Goal: Task Accomplishment & Management: Use online tool/utility

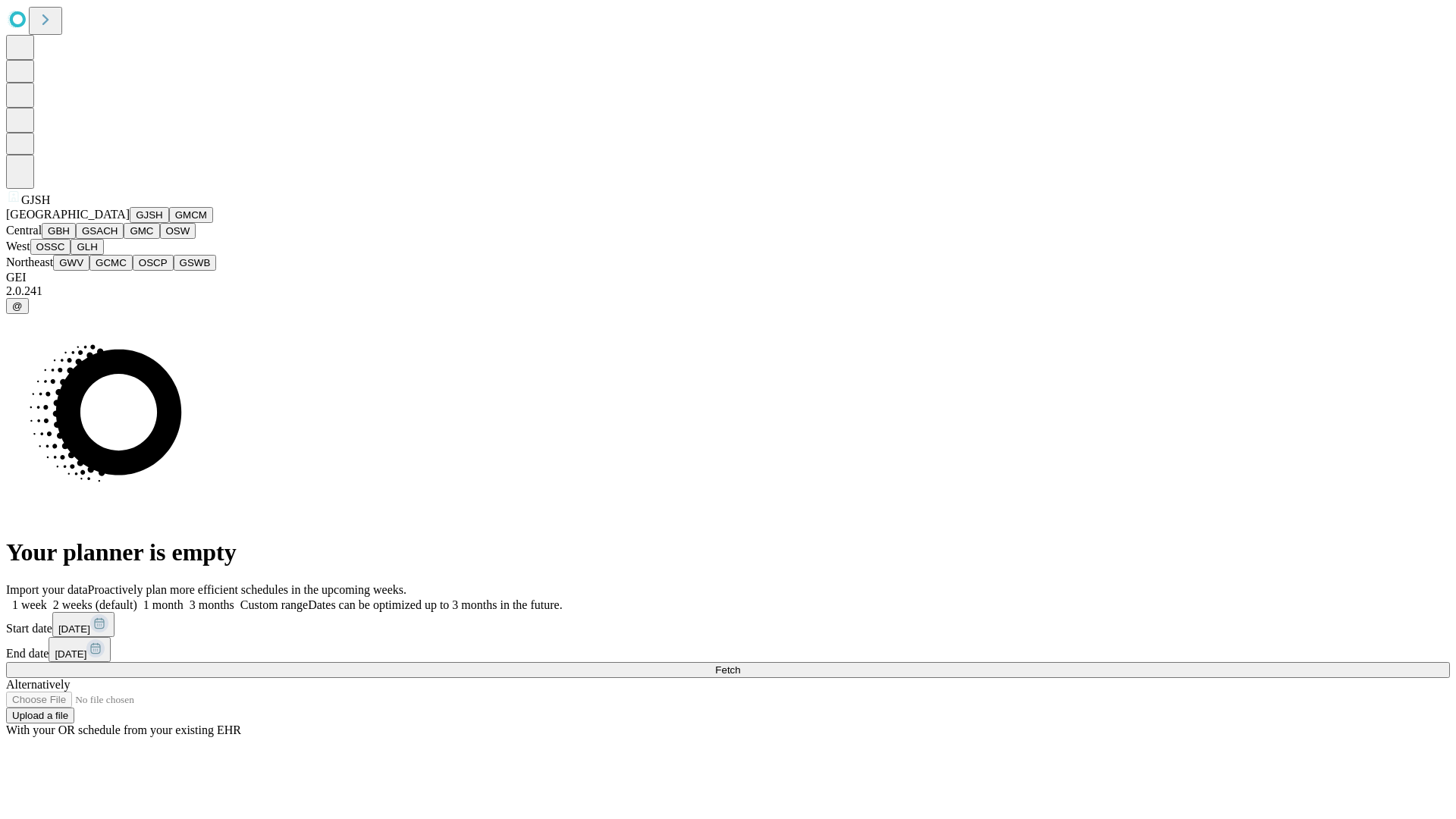
click at [130, 223] on button "GJSH" at bounding box center [149, 214] width 40 height 16
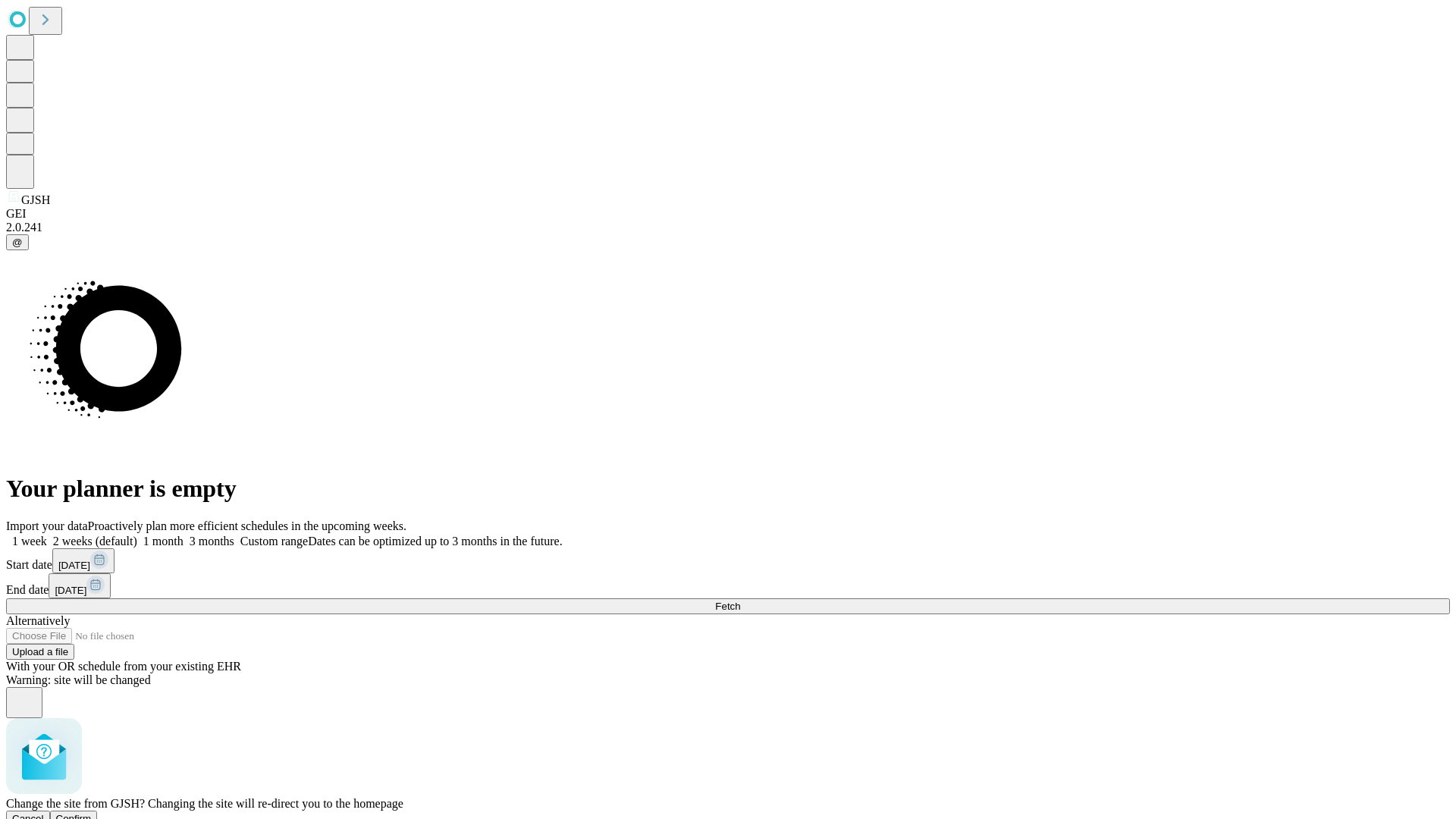
click at [91, 813] on span "Confirm" at bounding box center [74, 818] width 36 height 11
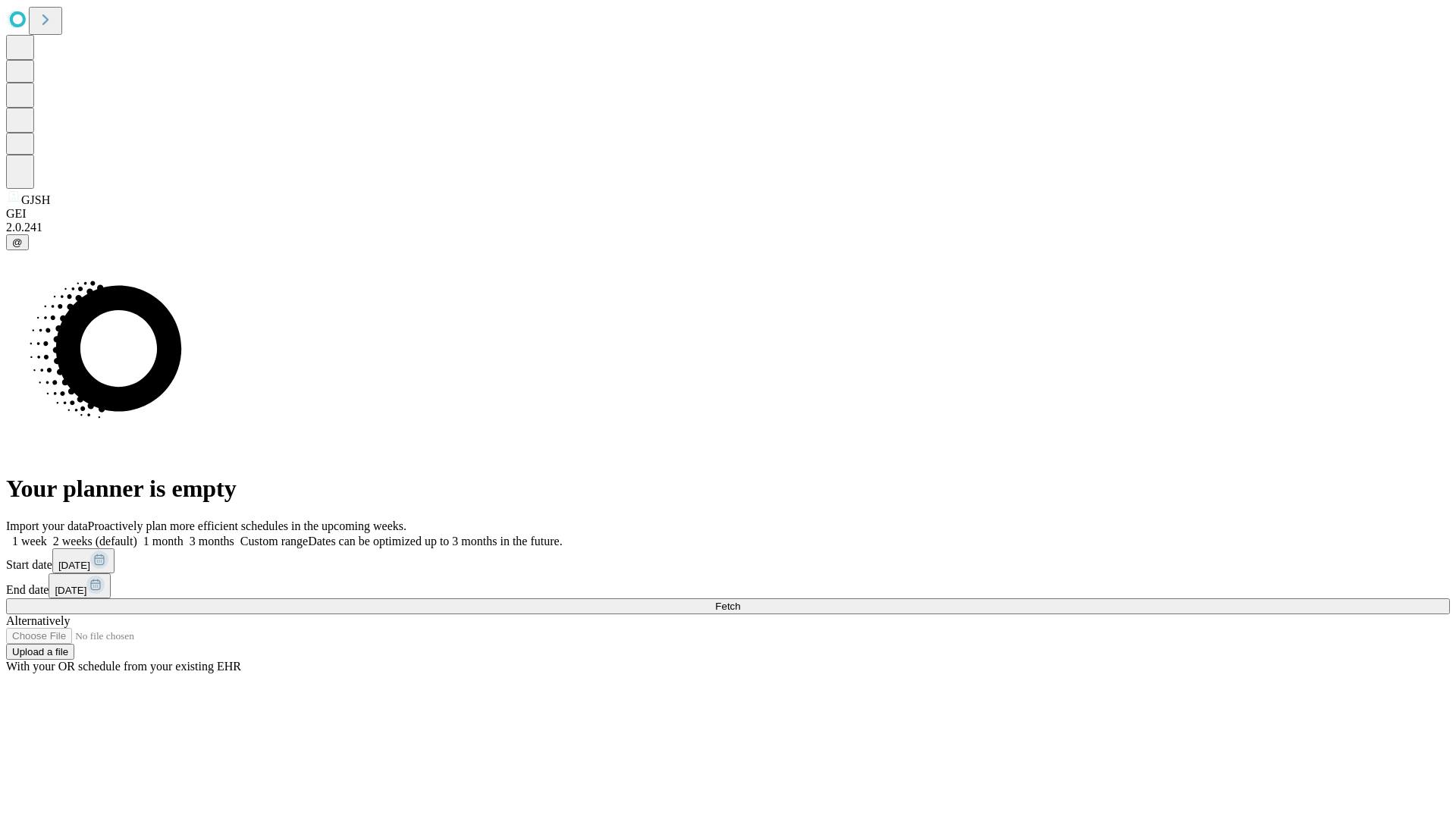
click at [47, 534] on label "1 week" at bounding box center [27, 540] width 41 height 13
click at [740, 600] on span "Fetch" at bounding box center [727, 606] width 25 height 11
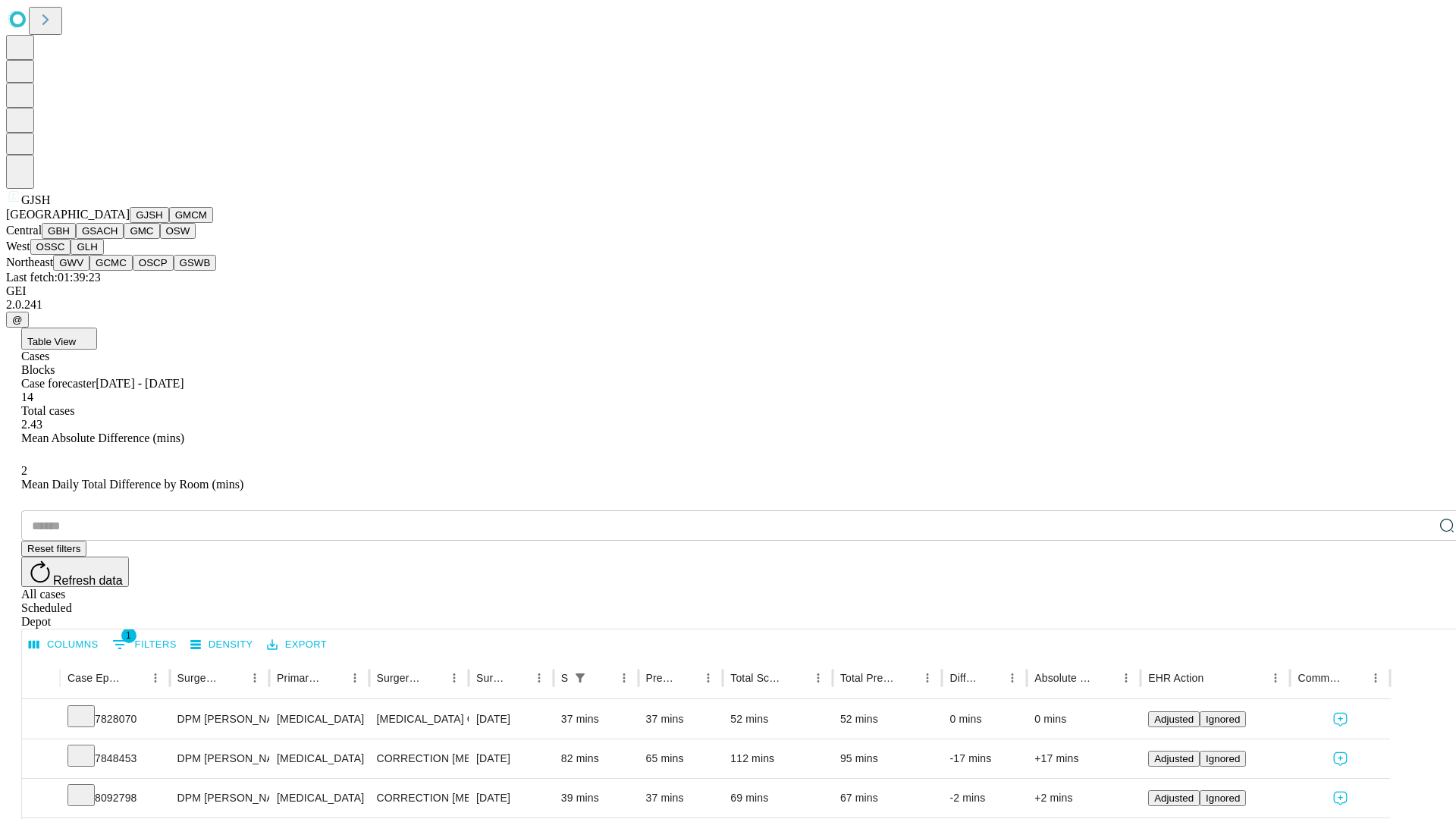
click at [169, 223] on button "GMCM" at bounding box center [191, 214] width 44 height 16
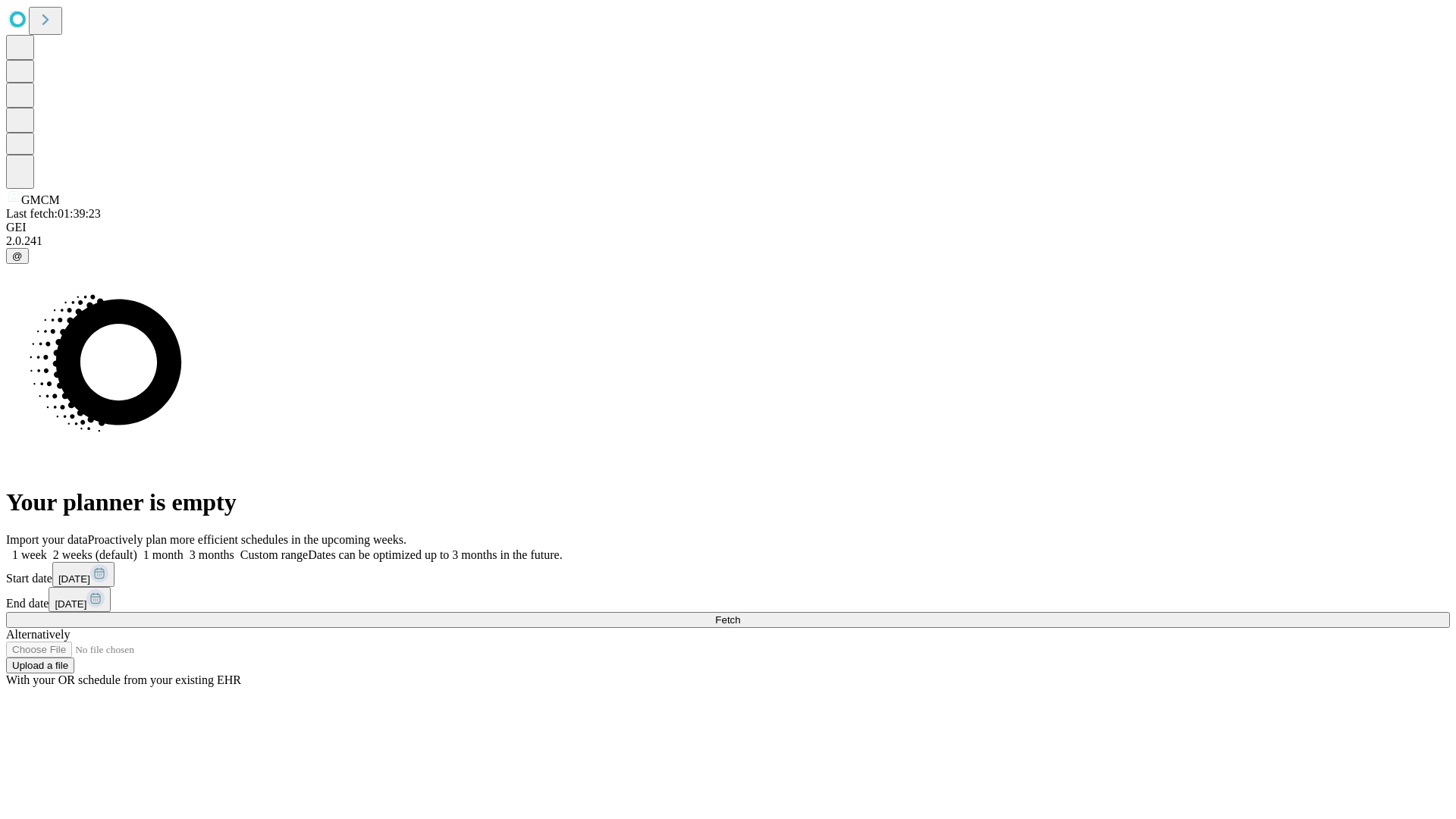
click at [47, 548] on label "1 week" at bounding box center [27, 554] width 41 height 13
click at [740, 614] on span "Fetch" at bounding box center [727, 620] width 25 height 11
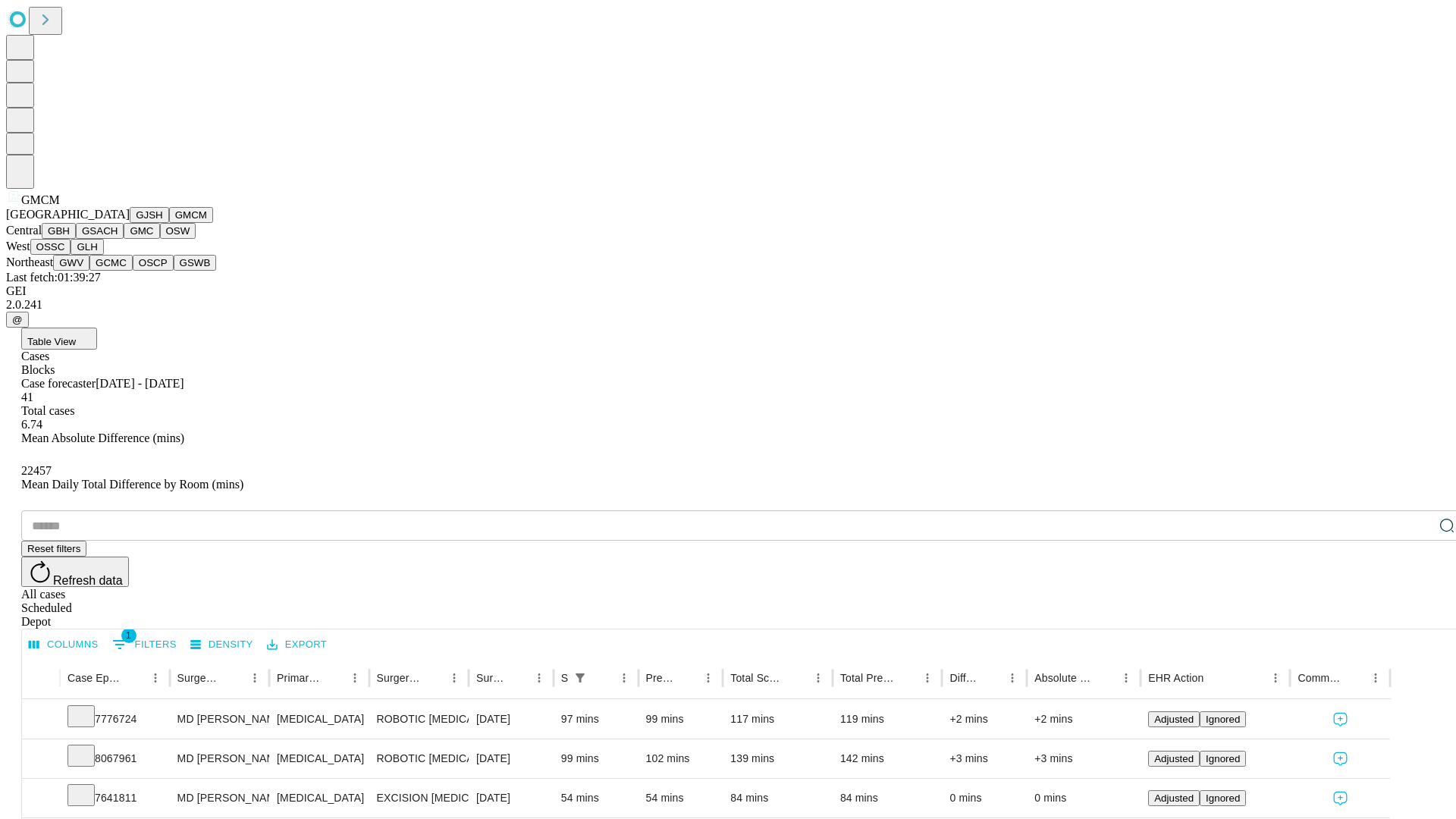
click at [76, 239] on button "GBH" at bounding box center [58, 231] width 34 height 16
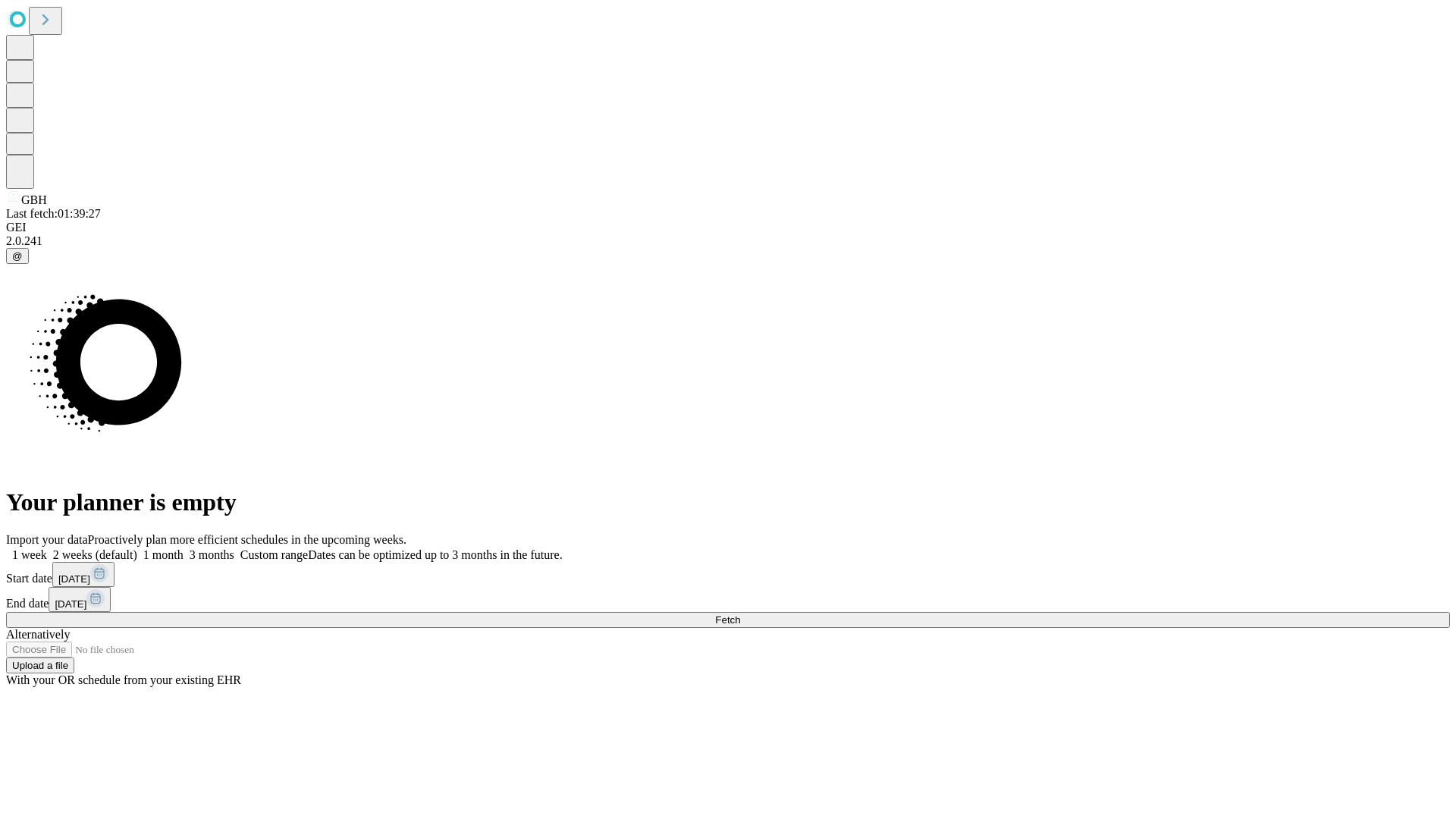
click at [47, 548] on label "1 week" at bounding box center [27, 554] width 41 height 13
click at [740, 614] on span "Fetch" at bounding box center [727, 620] width 25 height 11
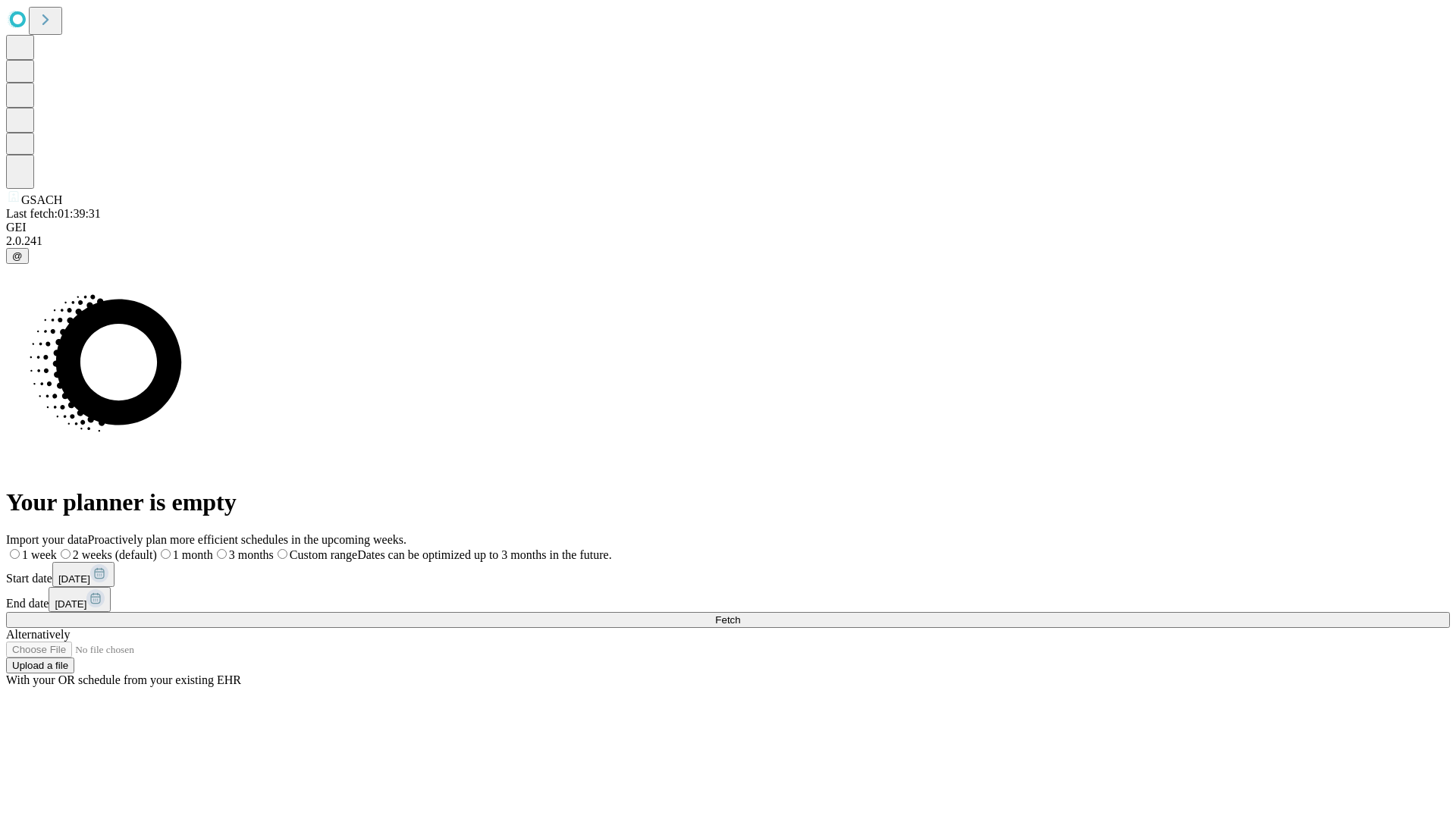
click at [57, 548] on label "1 week" at bounding box center [31, 554] width 51 height 13
click at [740, 614] on span "Fetch" at bounding box center [727, 620] width 25 height 11
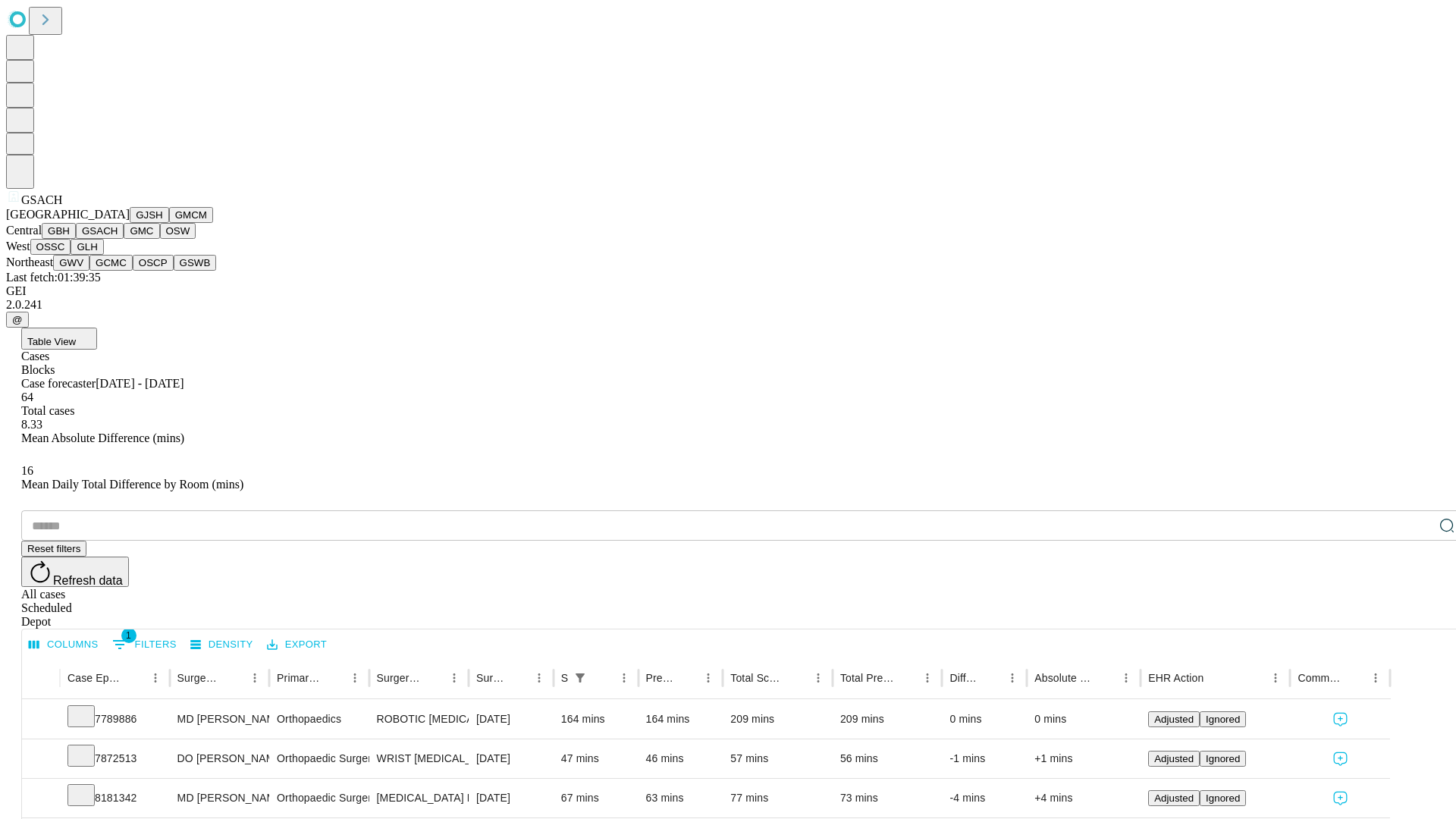
click at [124, 239] on button "GMC" at bounding box center [141, 231] width 36 height 16
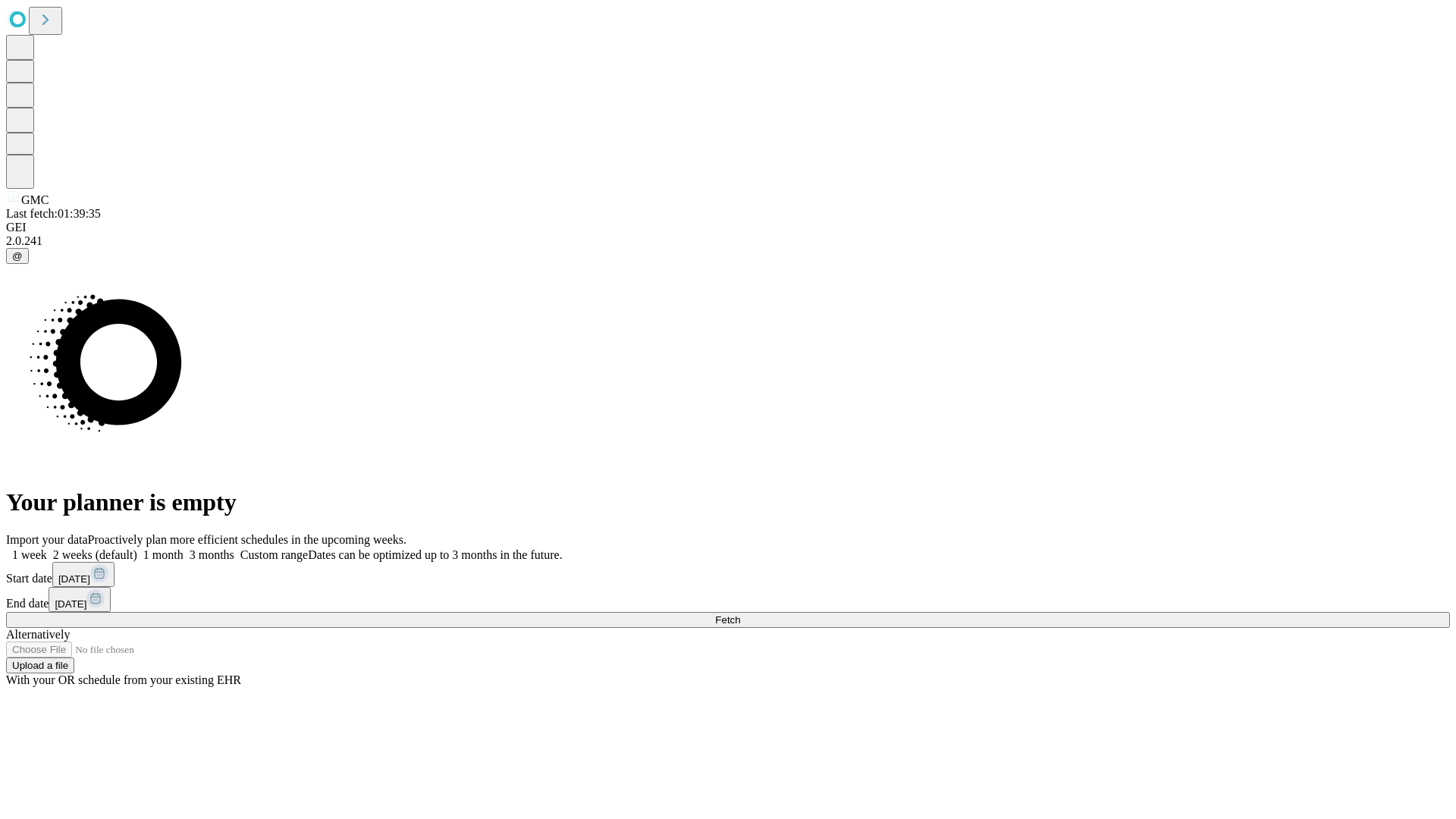
click at [47, 548] on label "1 week" at bounding box center [27, 554] width 41 height 13
click at [740, 614] on span "Fetch" at bounding box center [727, 620] width 25 height 11
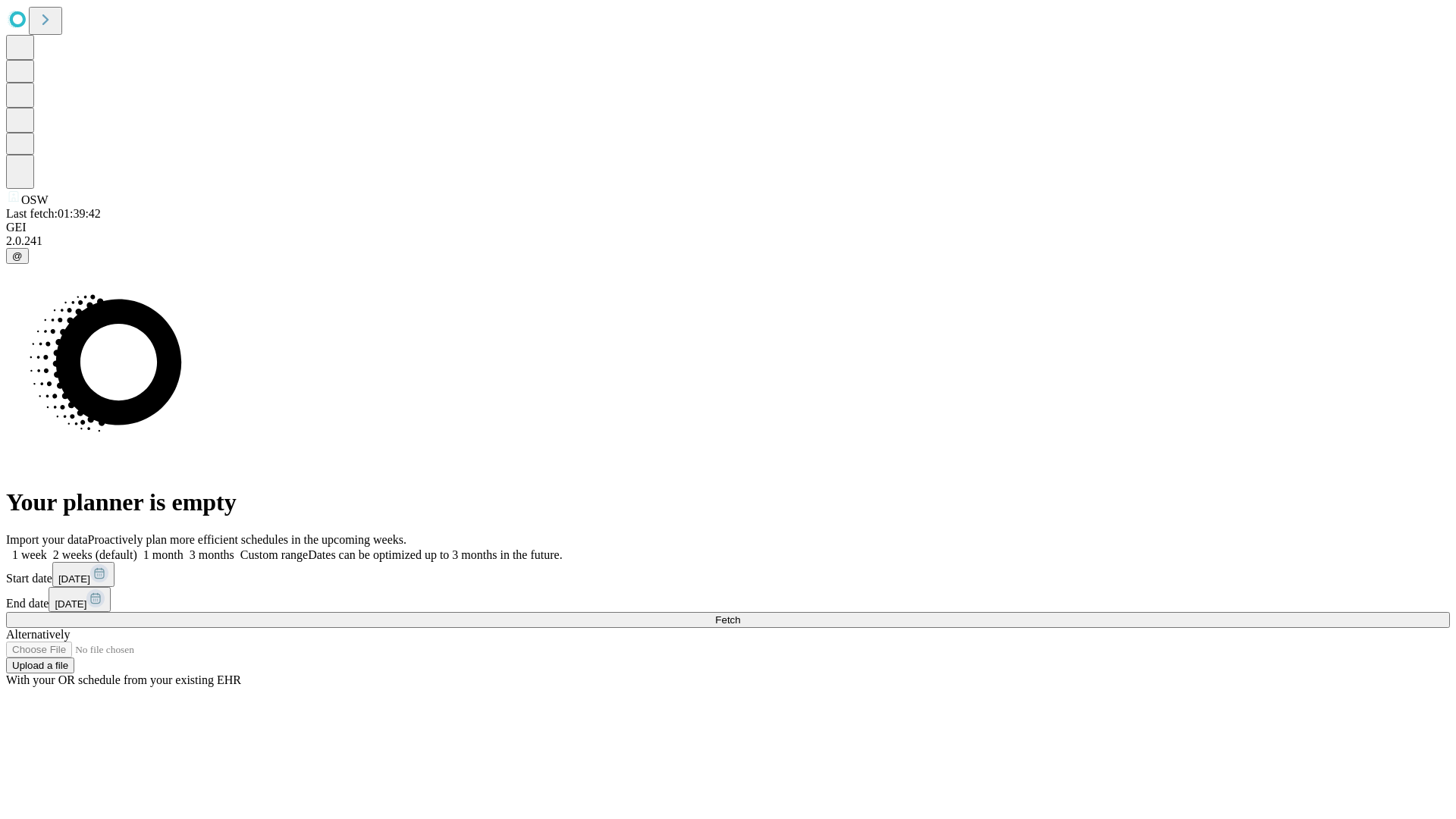
click at [47, 548] on label "1 week" at bounding box center [27, 554] width 41 height 13
click at [740, 614] on span "Fetch" at bounding box center [727, 620] width 25 height 11
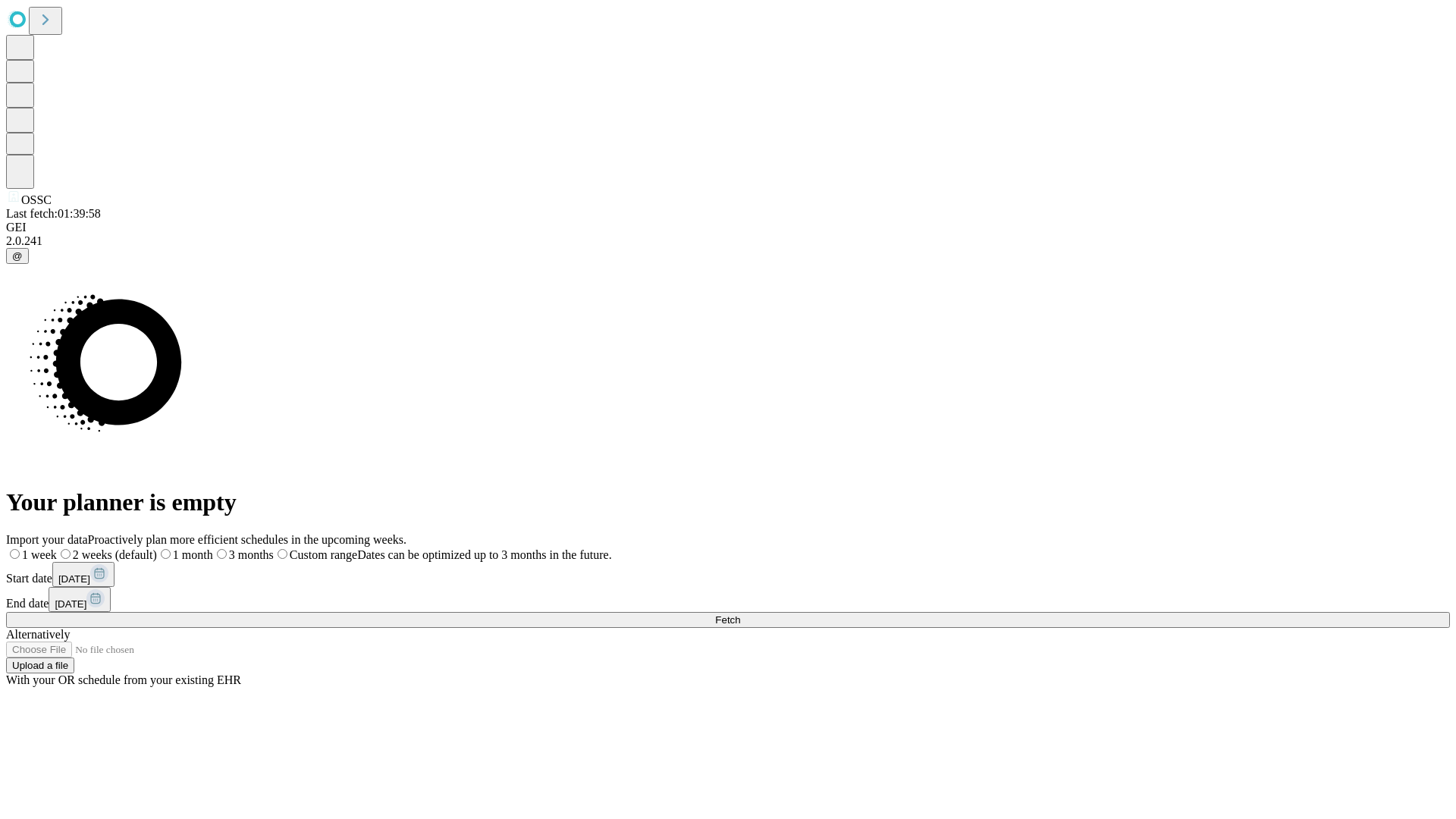
click at [740, 614] on span "Fetch" at bounding box center [727, 620] width 25 height 11
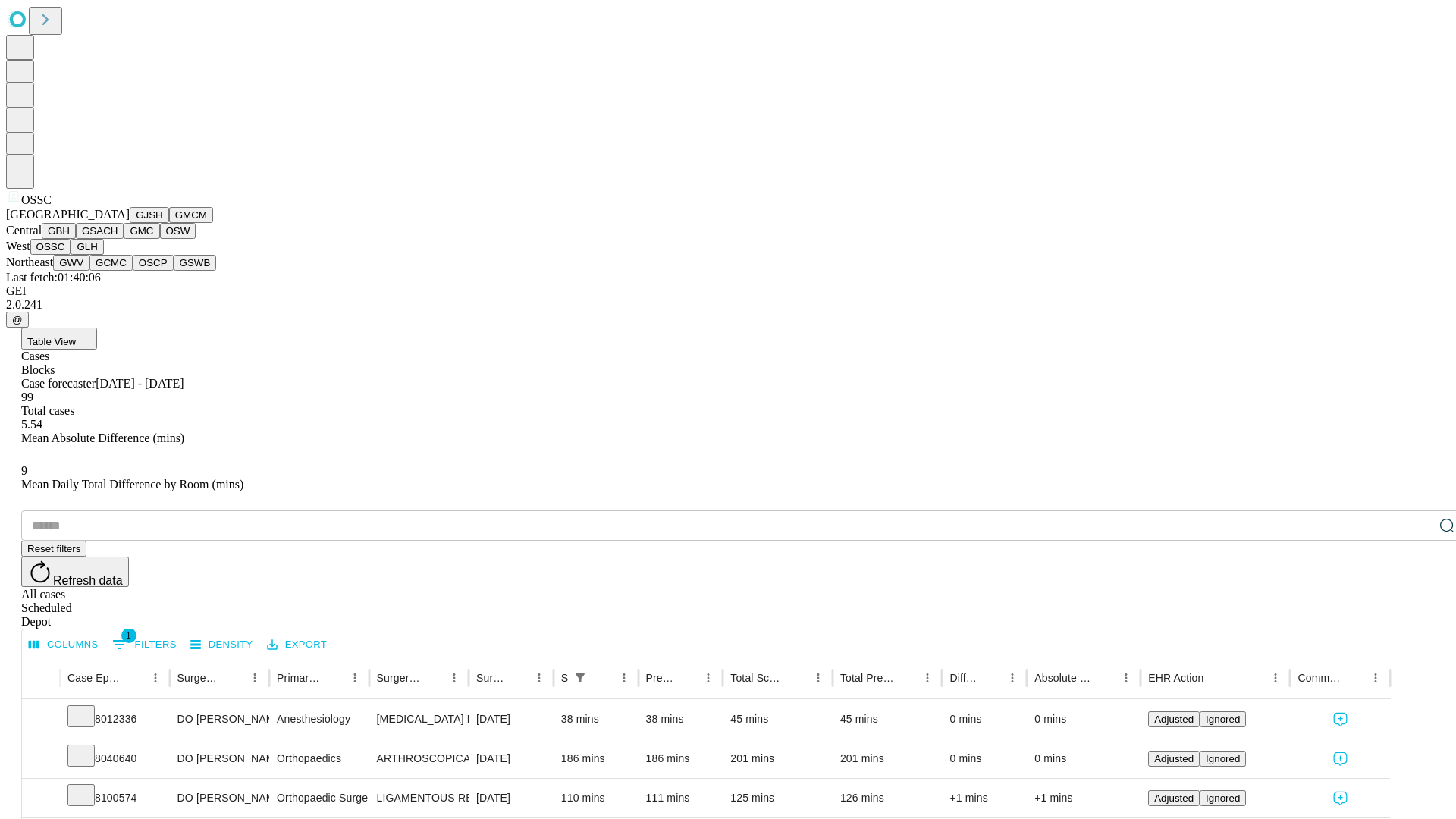
click at [103, 255] on button "GLH" at bounding box center [86, 246] width 32 height 16
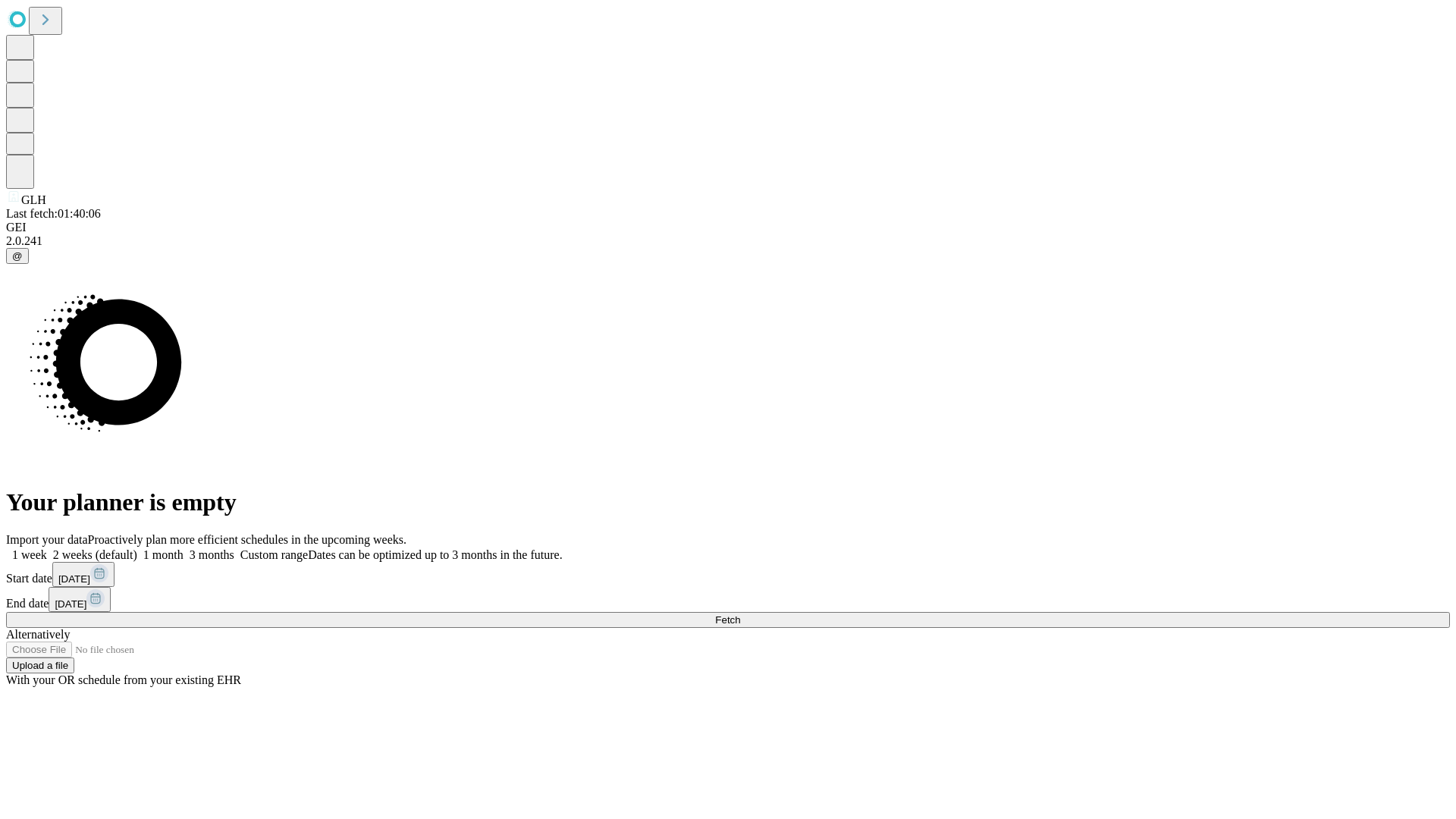
click at [47, 548] on label "1 week" at bounding box center [27, 554] width 41 height 13
click at [740, 614] on span "Fetch" at bounding box center [727, 620] width 25 height 11
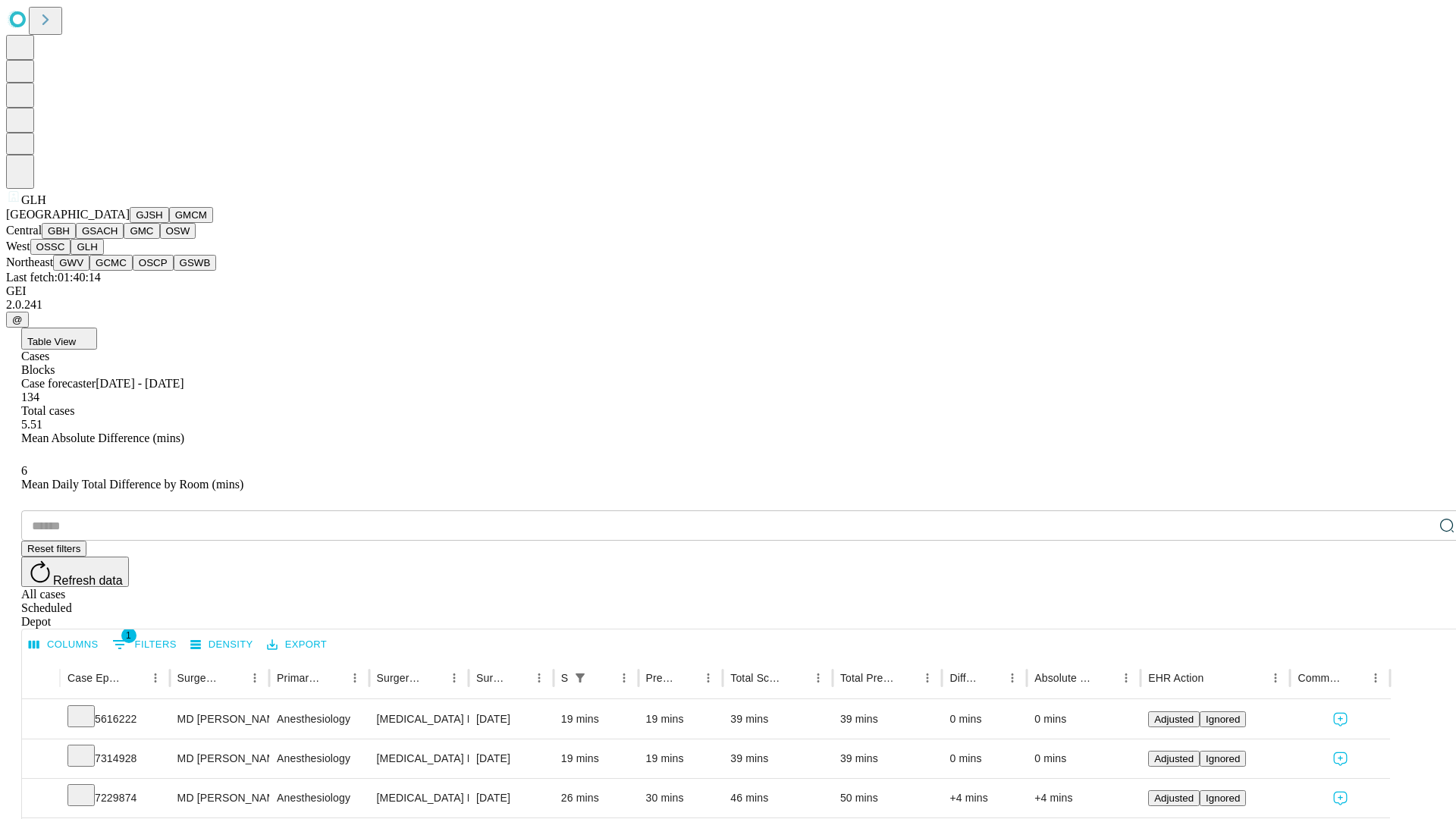
click at [90, 270] on button "GWV" at bounding box center [71, 262] width 36 height 16
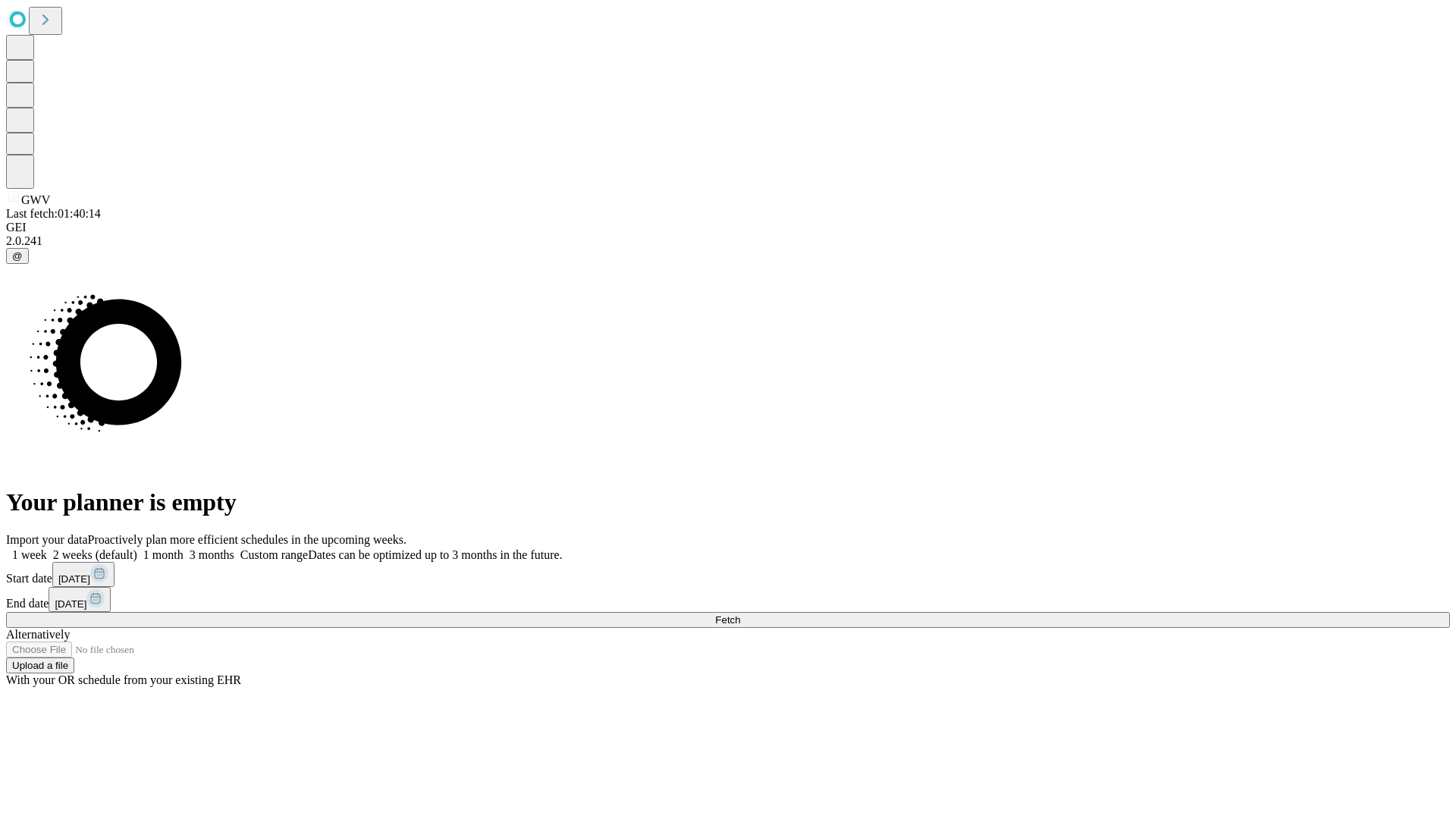
click at [47, 548] on label "1 week" at bounding box center [27, 554] width 41 height 13
click at [740, 614] on span "Fetch" at bounding box center [727, 620] width 25 height 11
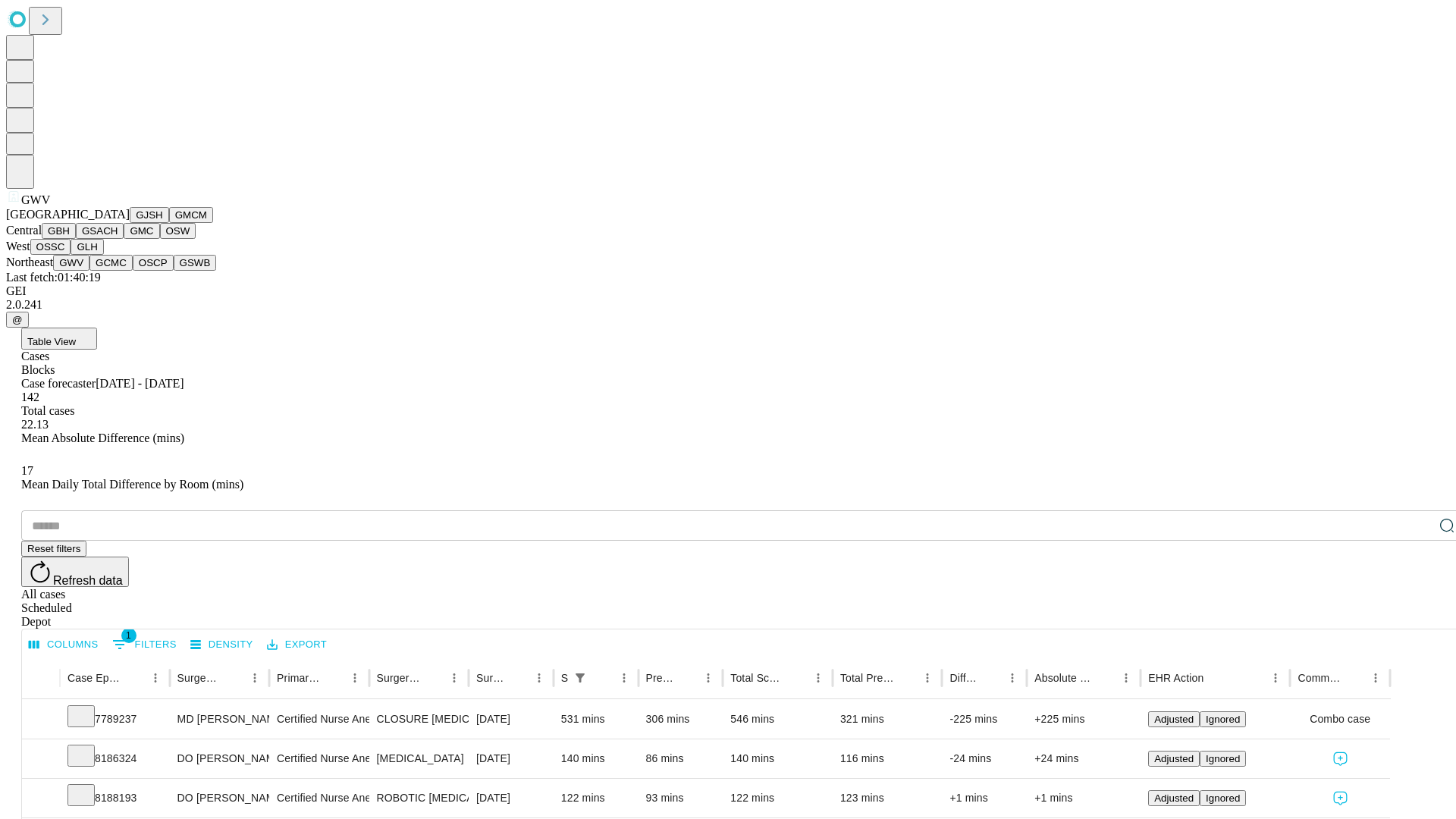
click at [117, 270] on button "GCMC" at bounding box center [111, 262] width 43 height 16
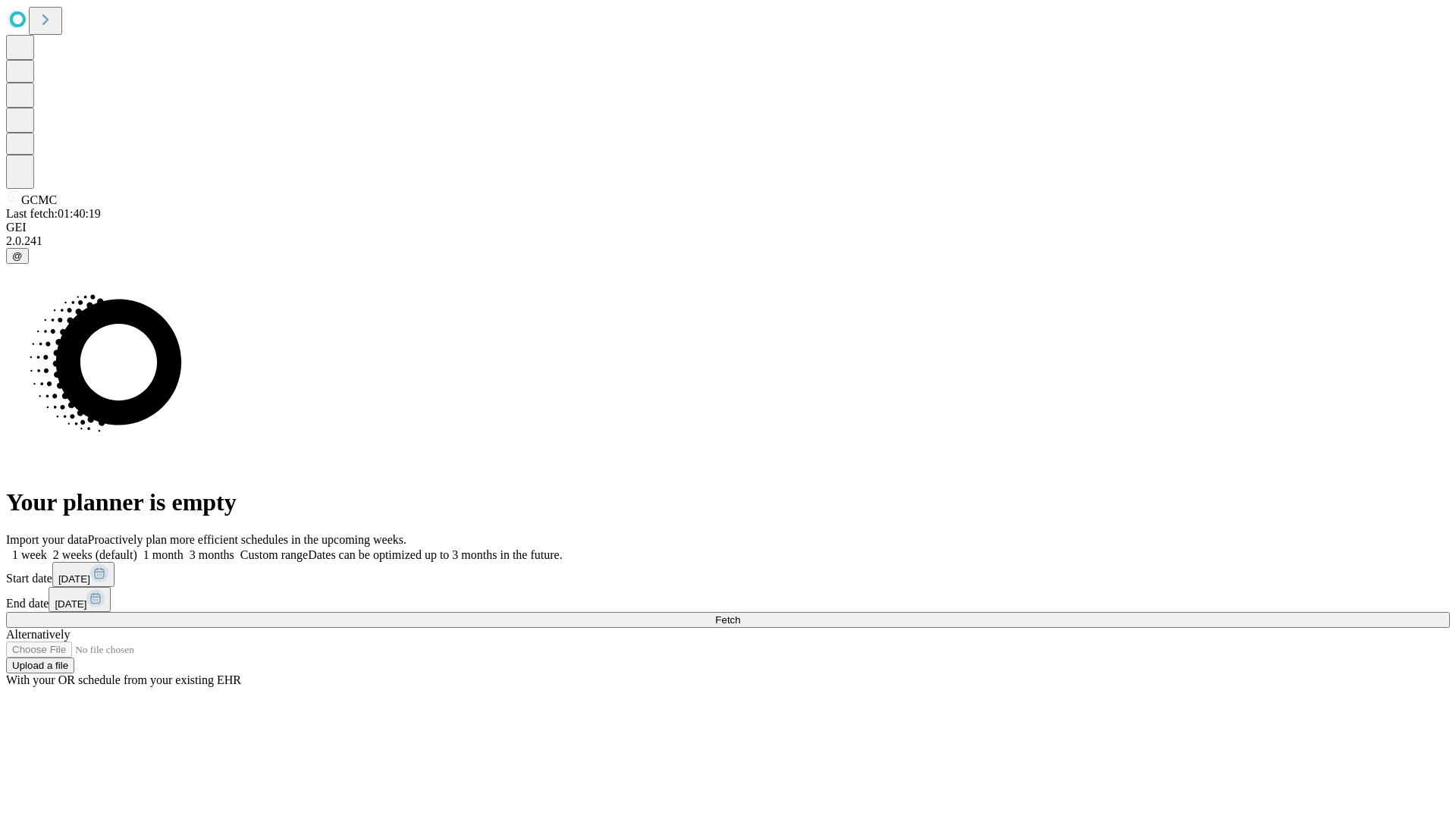
click at [47, 548] on label "1 week" at bounding box center [27, 554] width 41 height 13
click at [740, 614] on span "Fetch" at bounding box center [727, 620] width 25 height 11
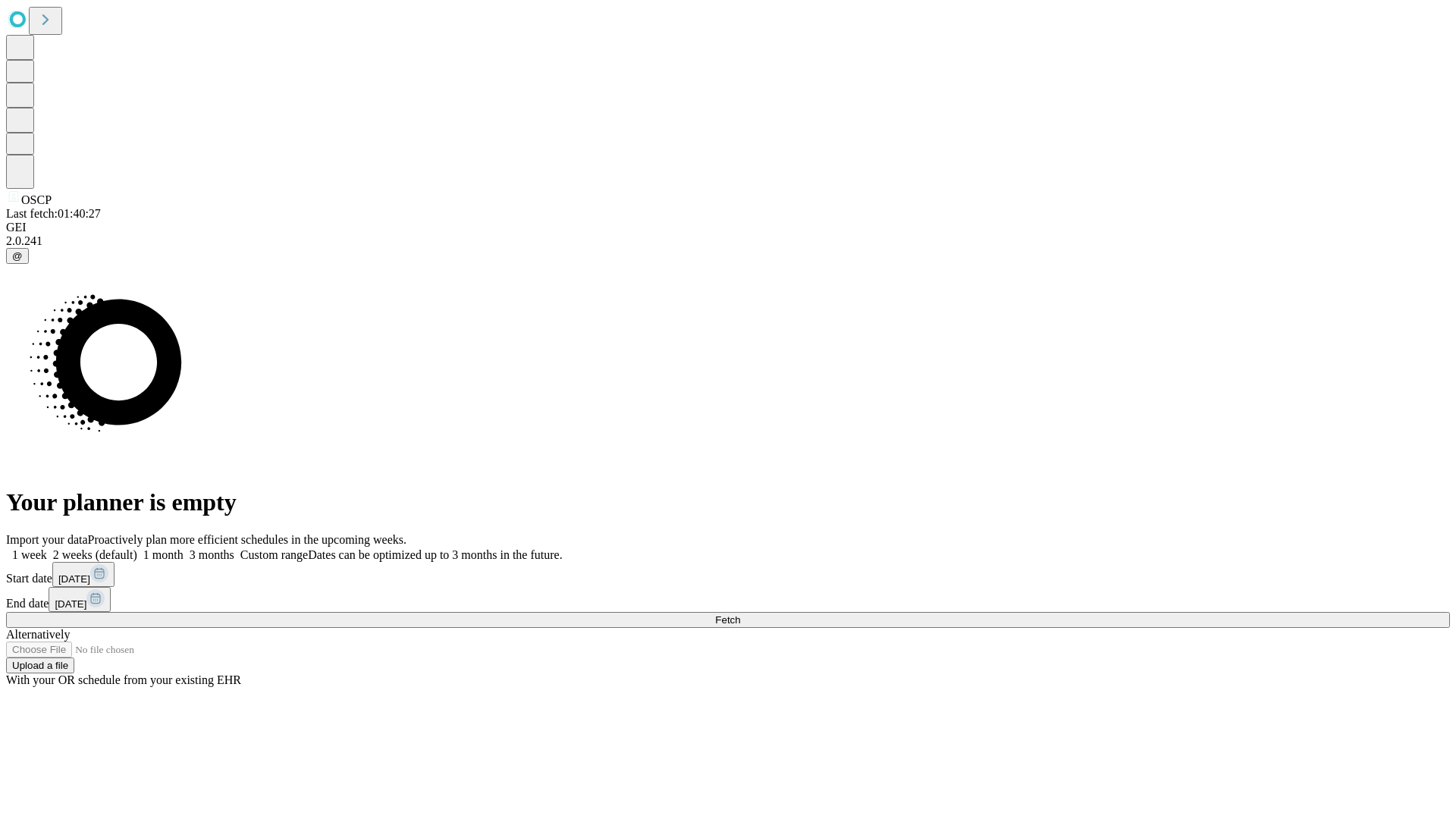
click at [47, 548] on label "1 week" at bounding box center [27, 554] width 41 height 13
click at [740, 614] on span "Fetch" at bounding box center [727, 620] width 25 height 11
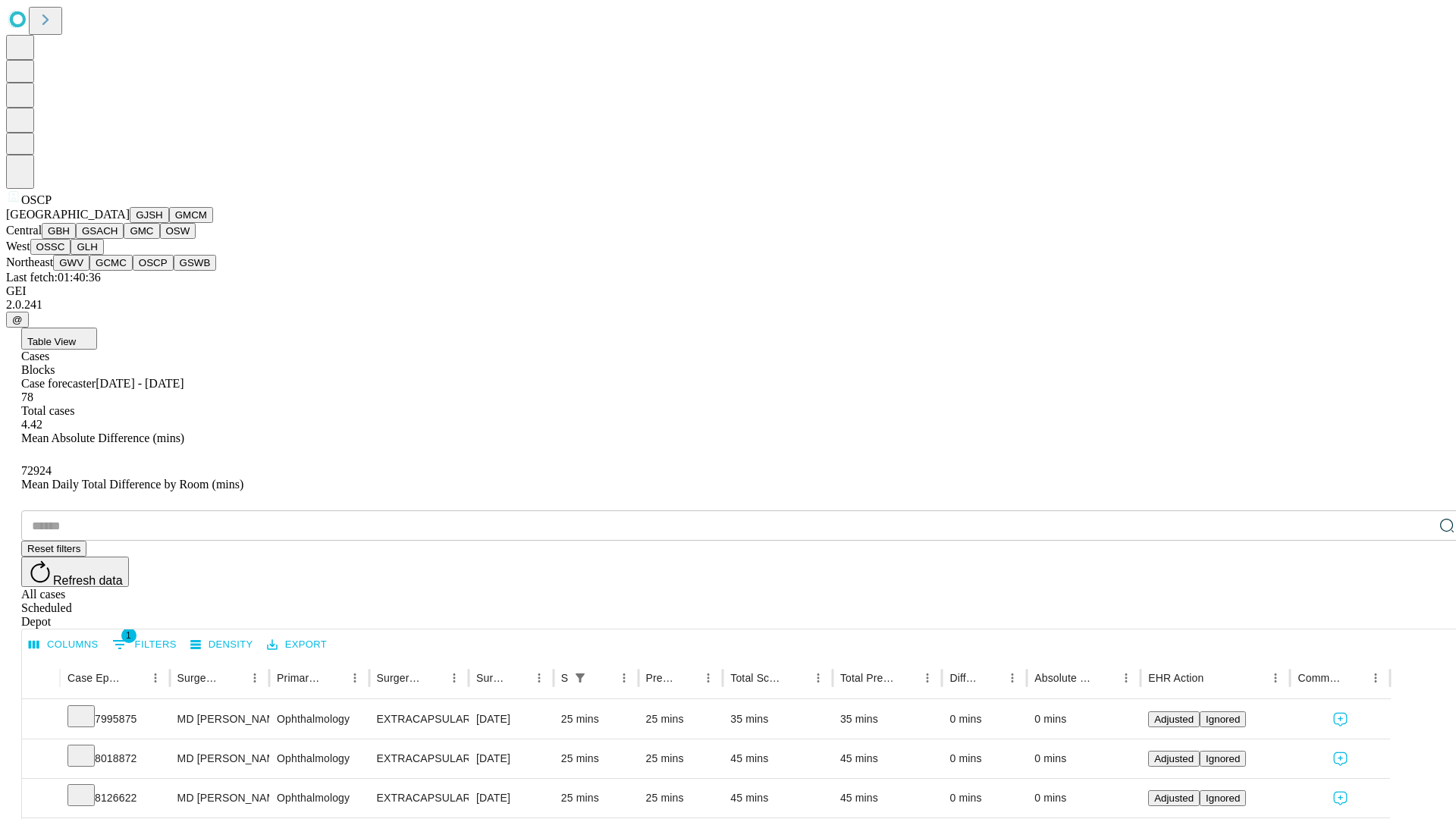
click at [173, 270] on button "GSWB" at bounding box center [195, 262] width 43 height 16
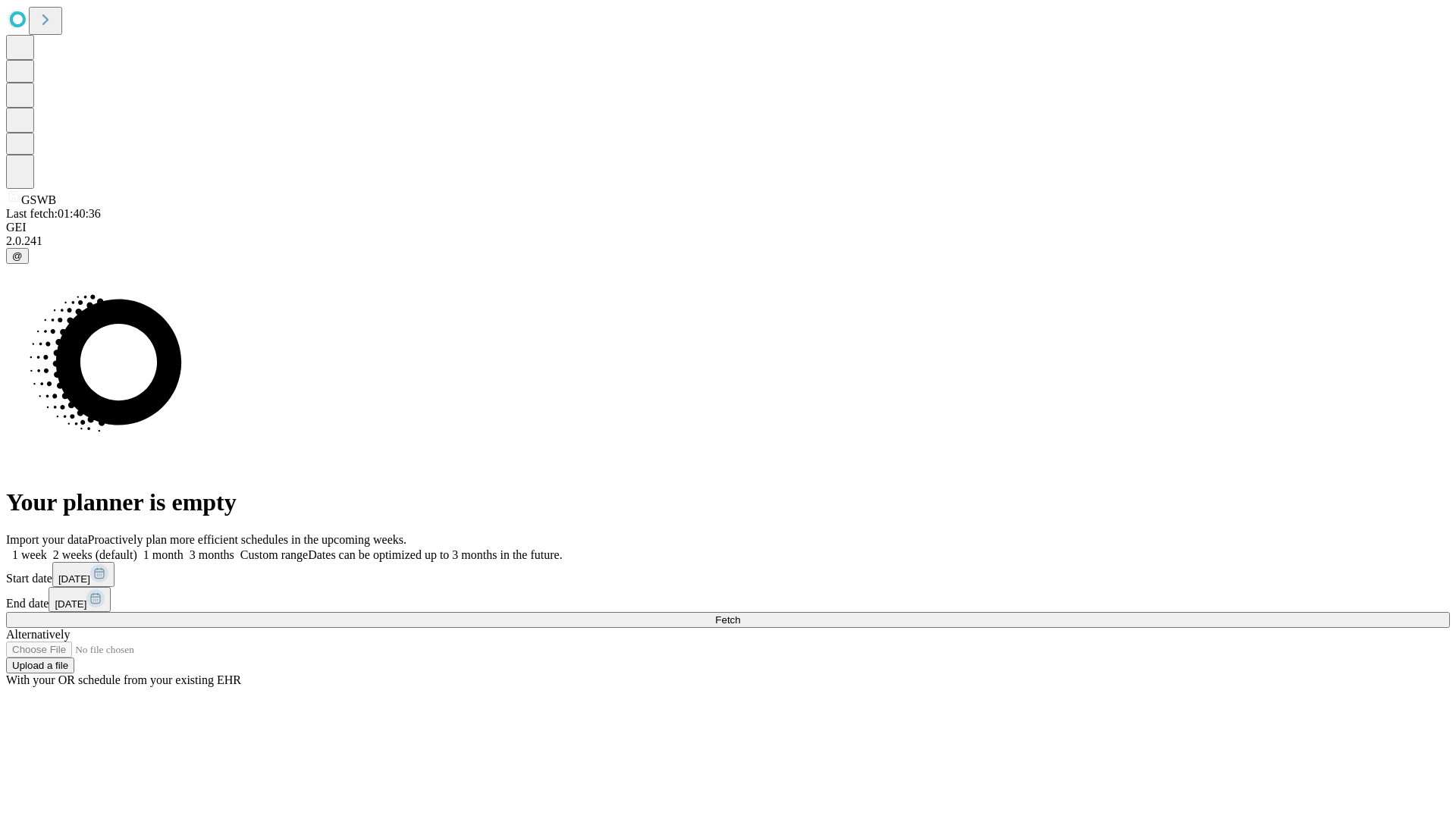
click at [47, 548] on label "1 week" at bounding box center [27, 554] width 41 height 13
click at [740, 614] on span "Fetch" at bounding box center [727, 620] width 25 height 11
